Goal: Task Accomplishment & Management: Use online tool/utility

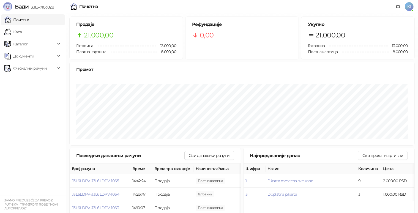
click at [29, 17] on link "Почетна" at bounding box center [16, 19] width 25 height 11
click at [29, 19] on link "Почетна" at bounding box center [16, 19] width 25 height 11
click at [39, 45] on span "Каталог" at bounding box center [29, 44] width 51 height 11
click at [22, 36] on link "Каса" at bounding box center [12, 31] width 17 height 11
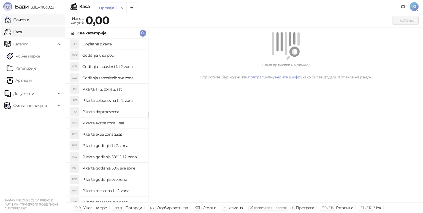
click at [29, 19] on link "Почетна" at bounding box center [16, 19] width 25 height 11
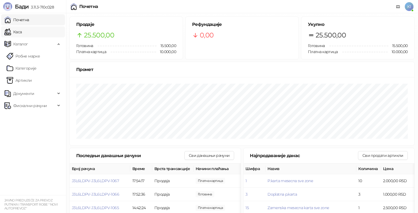
click at [13, 32] on link "Каса" at bounding box center [12, 31] width 17 height 11
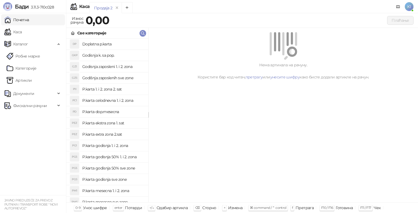
click at [29, 23] on link "Почетна" at bounding box center [16, 19] width 25 height 11
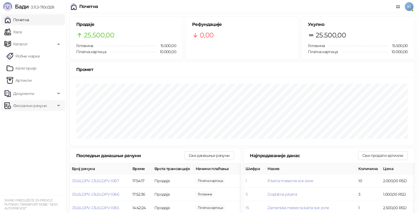
click at [39, 104] on span "Фискални рачуни" at bounding box center [30, 105] width 34 height 11
click at [36, 132] on link "По данима" at bounding box center [21, 129] width 29 height 11
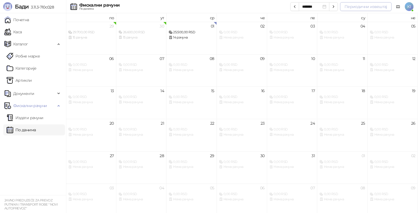
click at [380, 7] on button "Периодични извештај" at bounding box center [366, 6] width 52 height 9
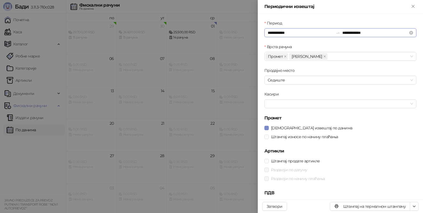
click at [310, 32] on input "**********" at bounding box center [301, 33] width 66 height 6
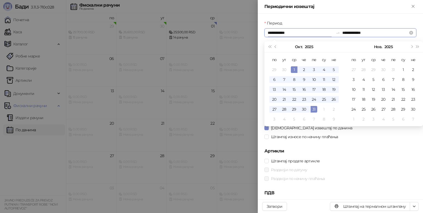
click at [388, 28] on div "**********" at bounding box center [340, 32] width 152 height 9
click at [384, 31] on input "**********" at bounding box center [375, 33] width 66 height 6
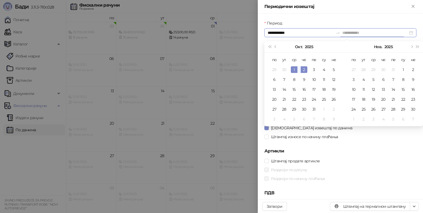
type input "**********"
click at [296, 69] on div "1" at bounding box center [294, 69] width 7 height 7
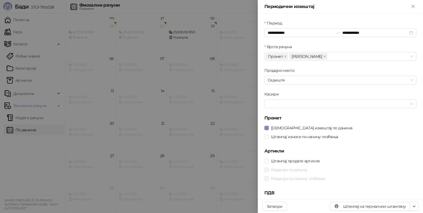
click at [288, 166] on div "Раздвоји по датуму" at bounding box center [340, 170] width 152 height 9
drag, startPoint x: 296, startPoint y: 161, endPoint x: 299, endPoint y: 164, distance: 5.5
click at [296, 160] on span "Штампај продате артикле" at bounding box center [295, 161] width 53 height 6
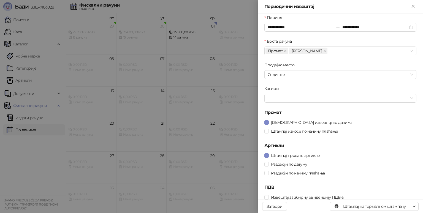
scroll to position [8, 0]
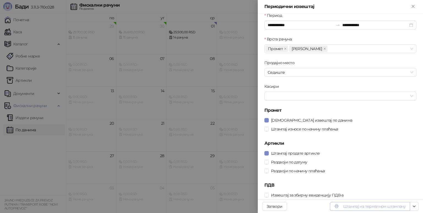
click at [382, 209] on button "Штампај на термалном штампачу" at bounding box center [370, 206] width 80 height 9
click at [284, 131] on span "Штампај износе по начину плаћања" at bounding box center [305, 129] width 72 height 6
